Goal: Book appointment/travel/reservation

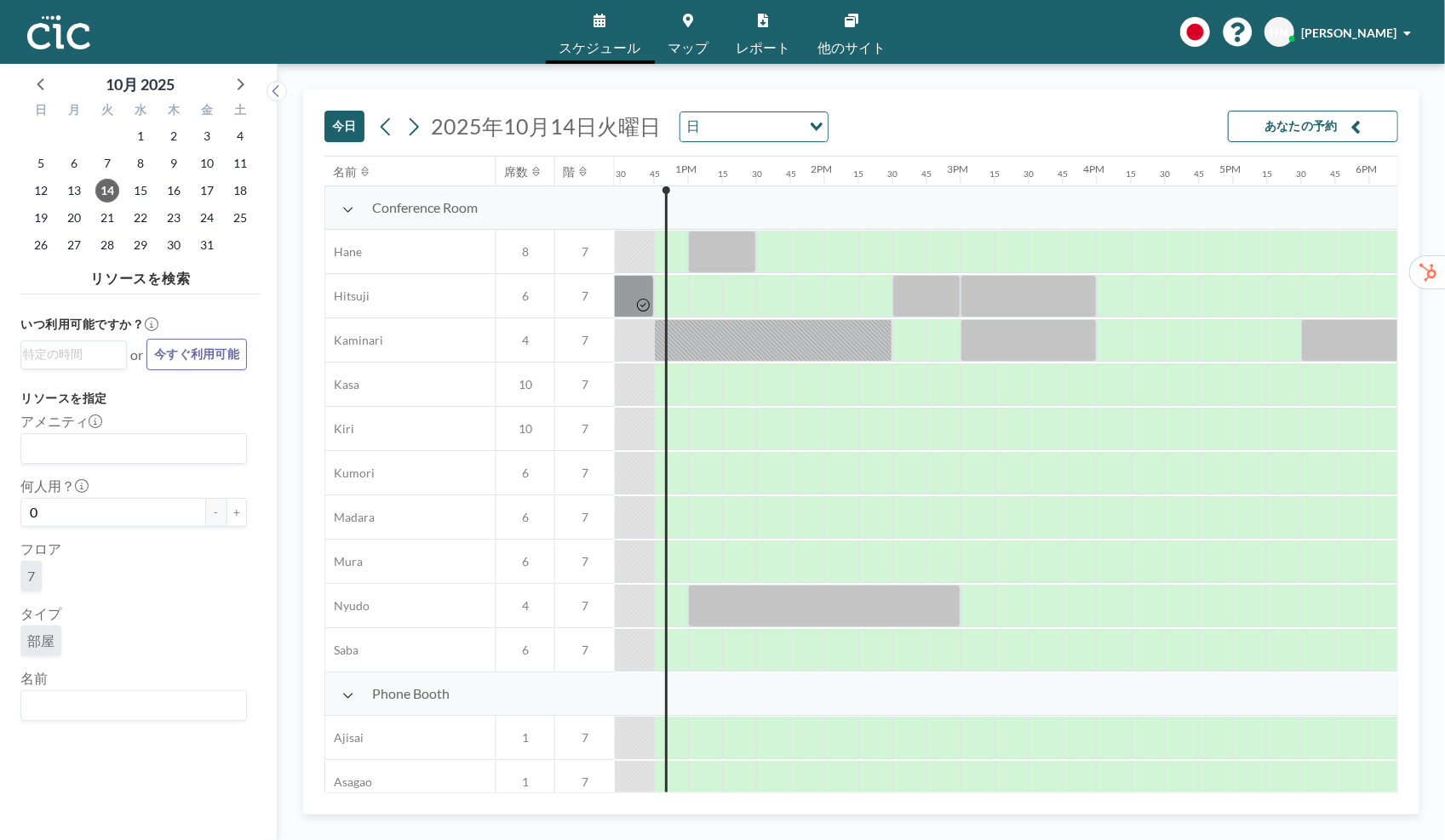
scroll to position [0, 1702]
click at [179, 714] on input "Search for option" at bounding box center [130, 706] width 214 height 23
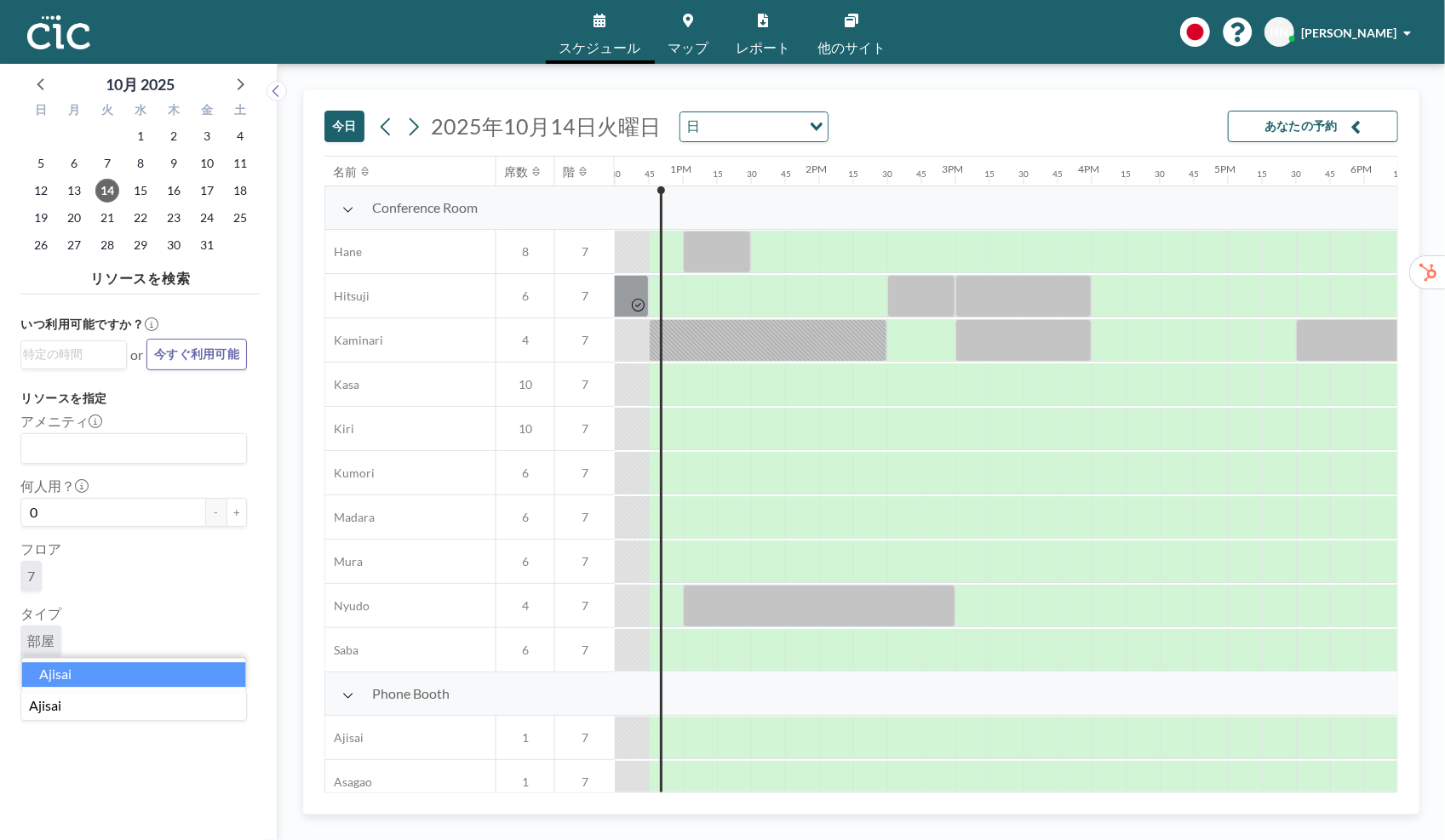
type input "Ajisai"
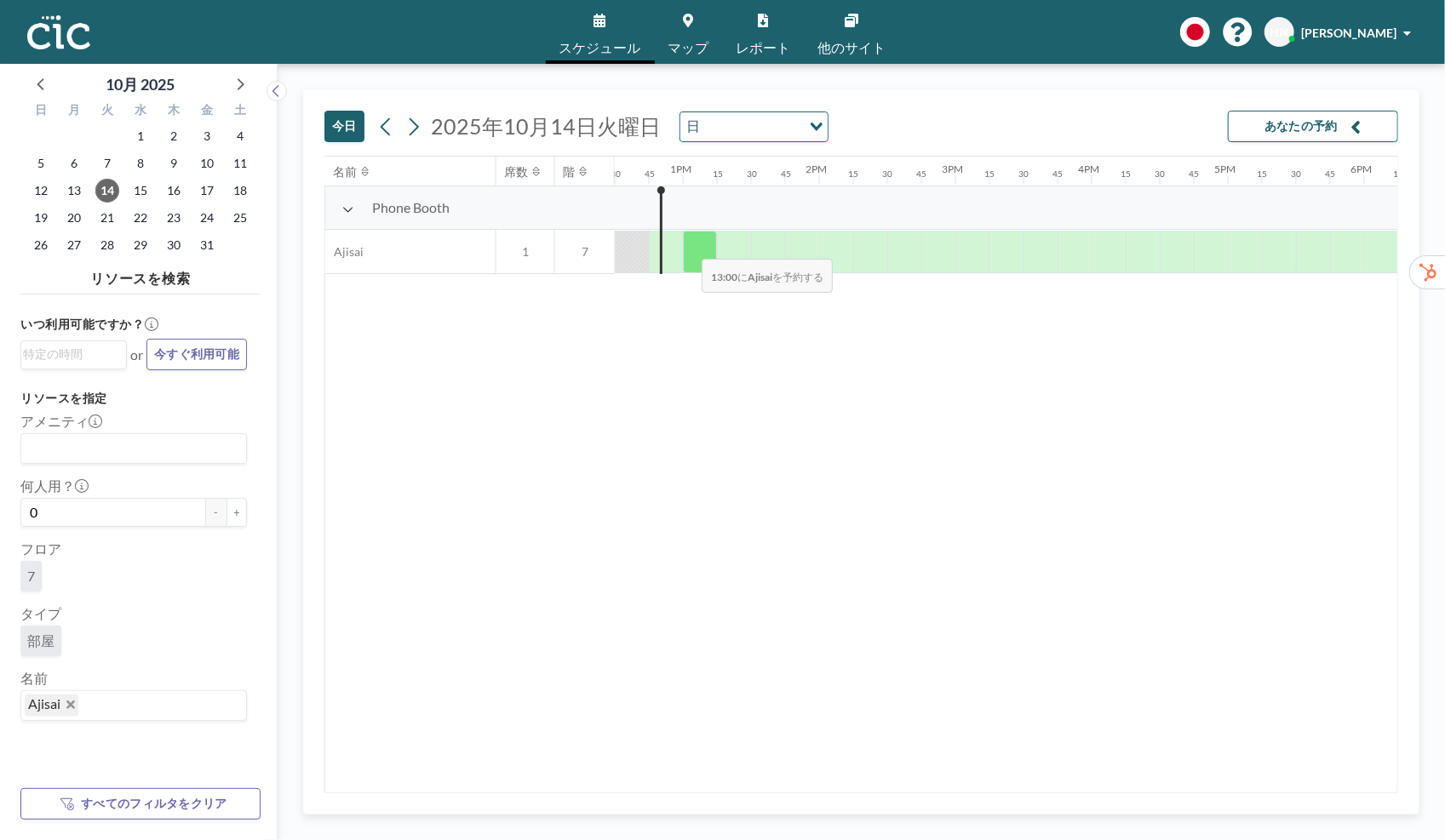
click at [688, 247] on div at bounding box center [699, 252] width 34 height 42
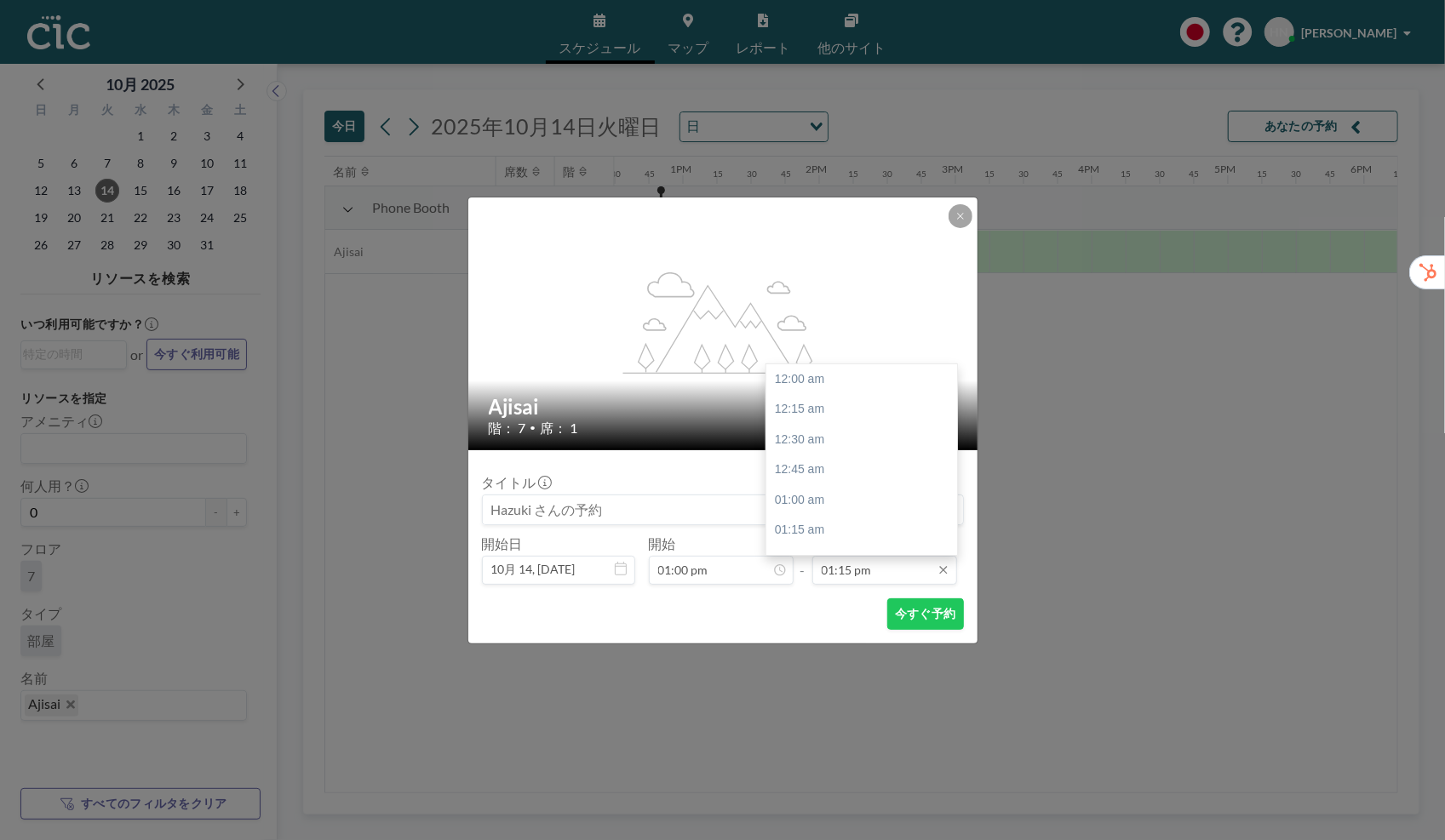
scroll to position [1605, 0]
click at [896, 570] on input "01:15 pm" at bounding box center [884, 570] width 145 height 29
click at [872, 469] on div "02:00 pm" at bounding box center [861, 470] width 191 height 31
type input "02:00 pm"
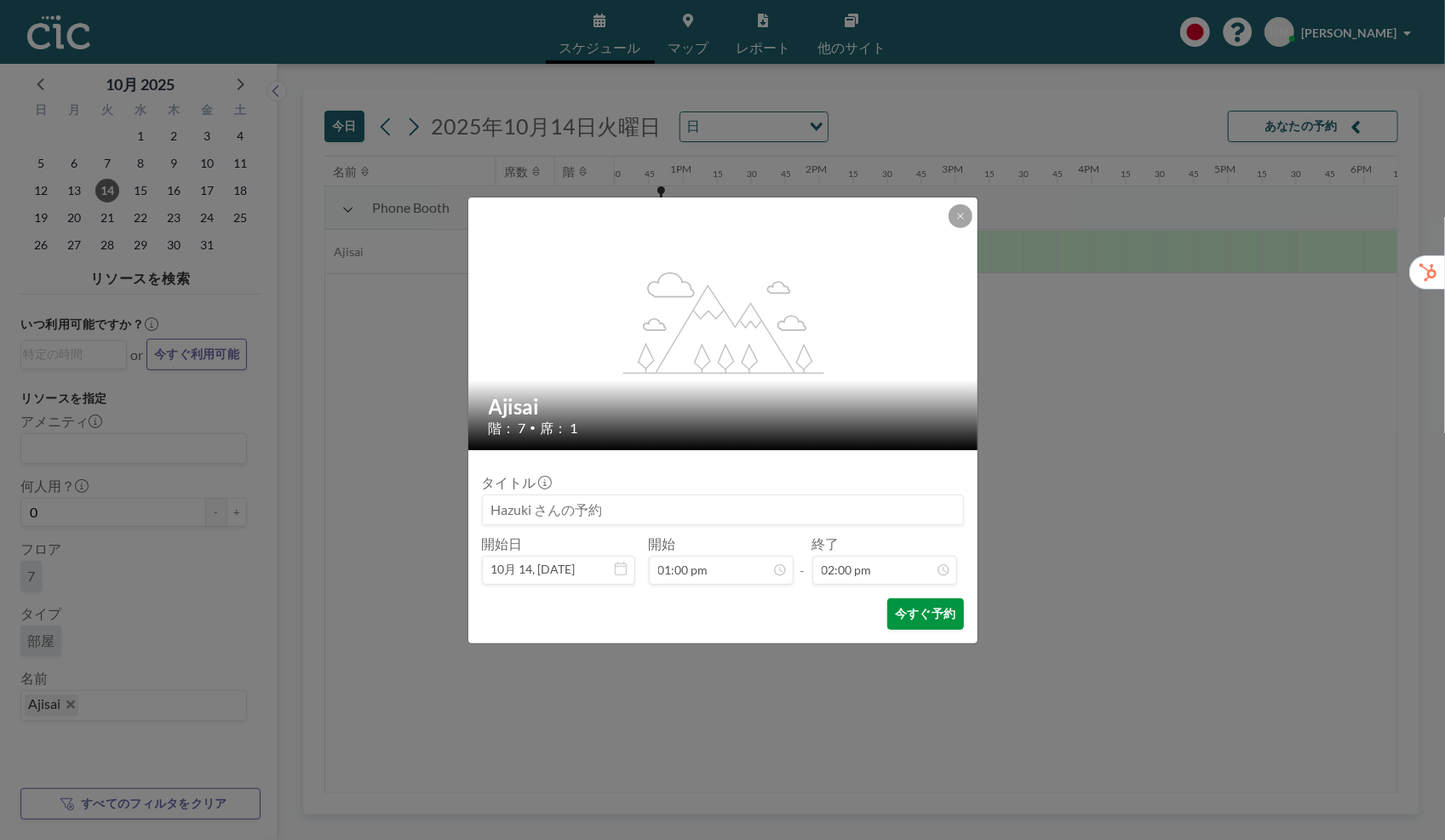
click at [916, 616] on button "今すぐ予約" at bounding box center [925, 614] width 76 height 32
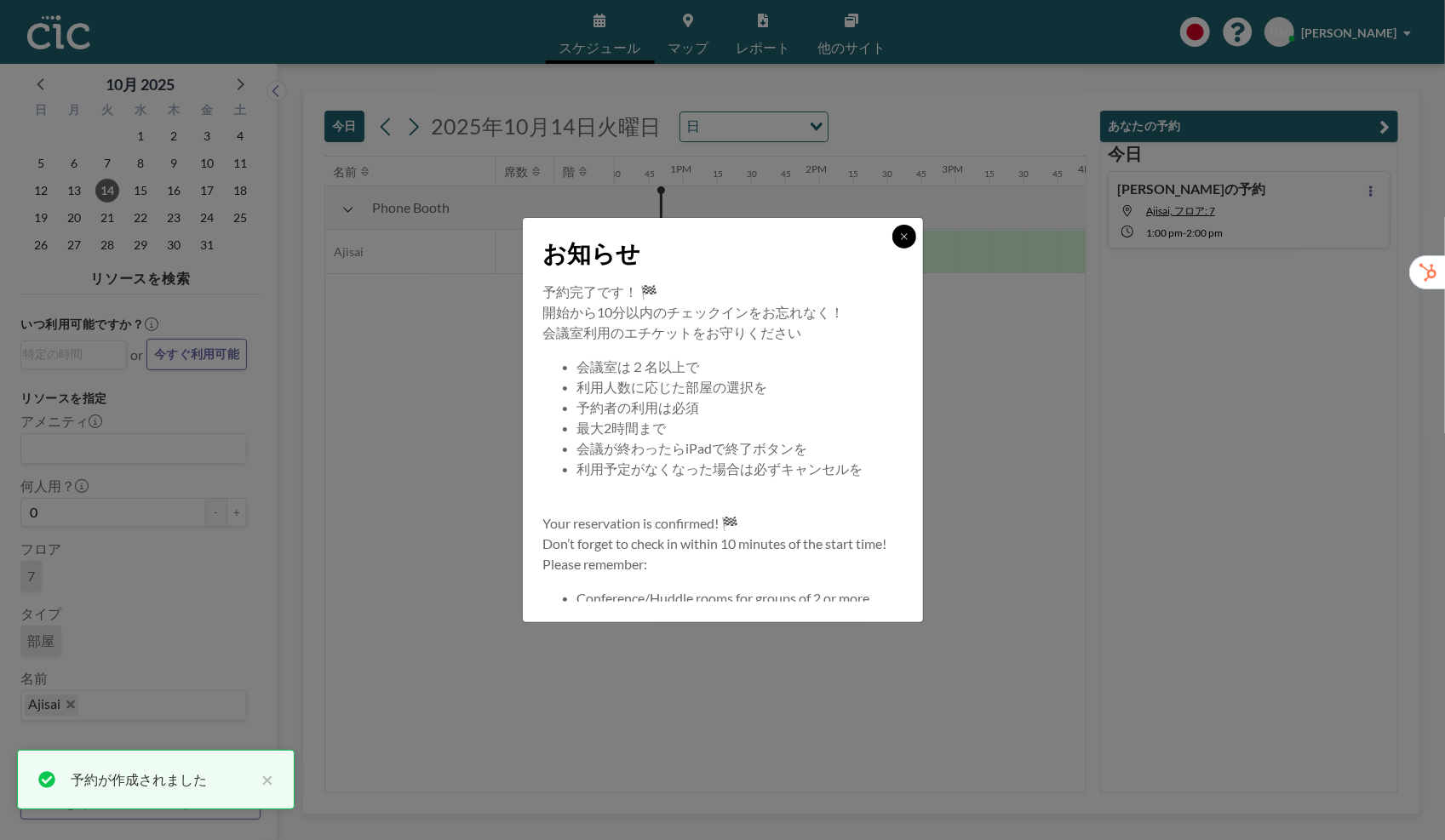
click at [906, 239] on icon at bounding box center [903, 237] width 10 height 10
